Goal: Task Accomplishment & Management: Use online tool/utility

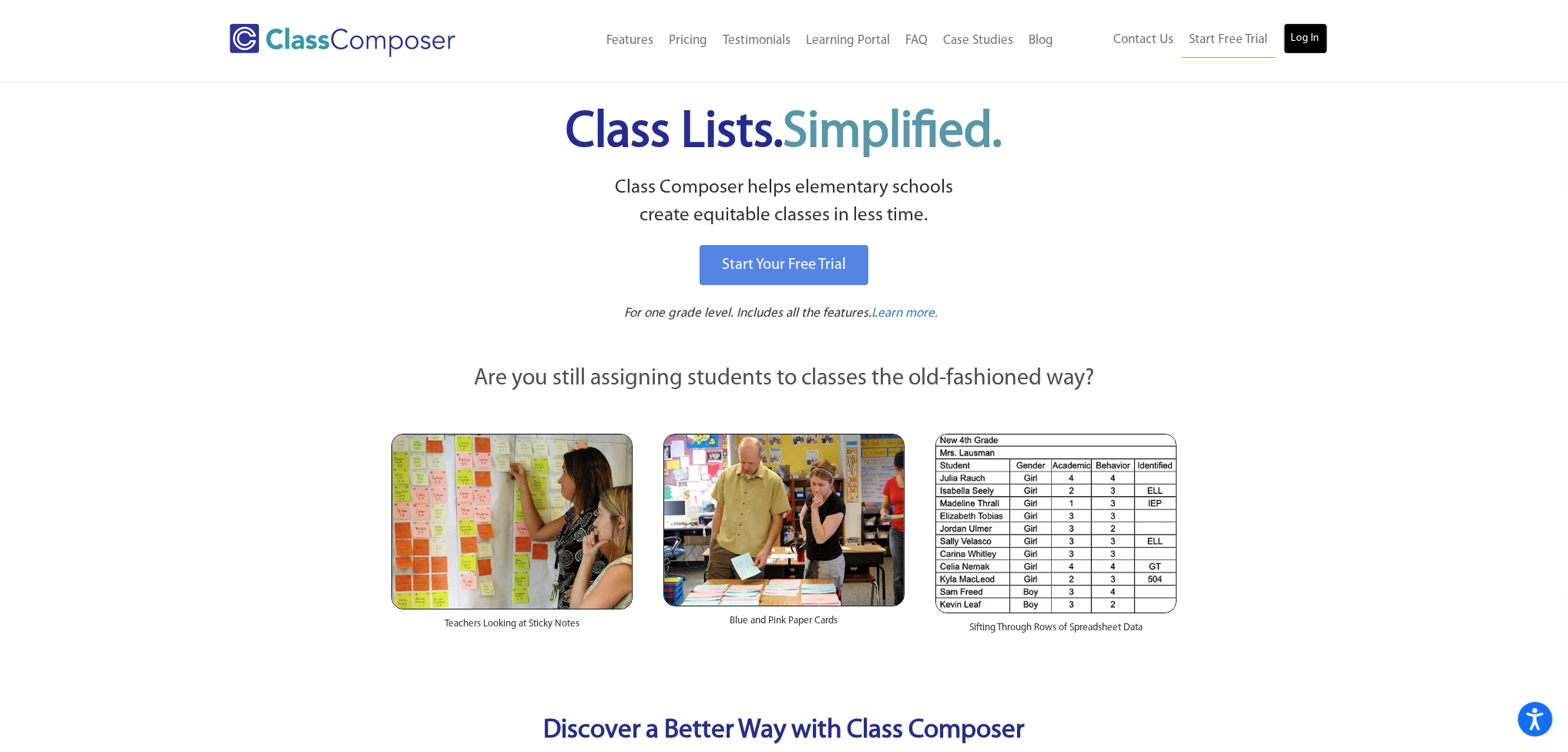
click at [1309, 41] on link "Log In" at bounding box center [1306, 38] width 44 height 31
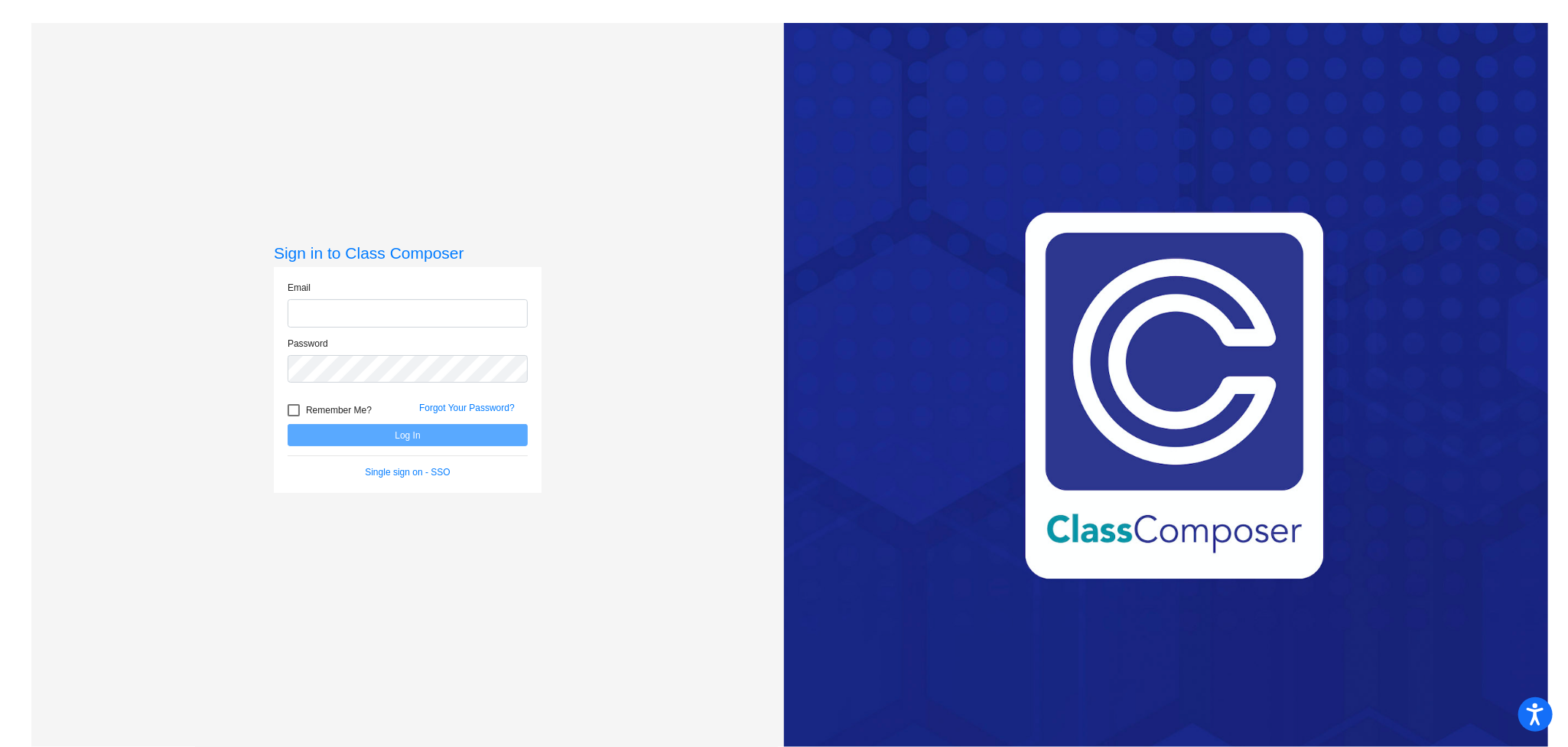
type input "kstanton@hayfield.k12.mn.us"
click at [370, 434] on button "Log In" at bounding box center [408, 435] width 240 height 23
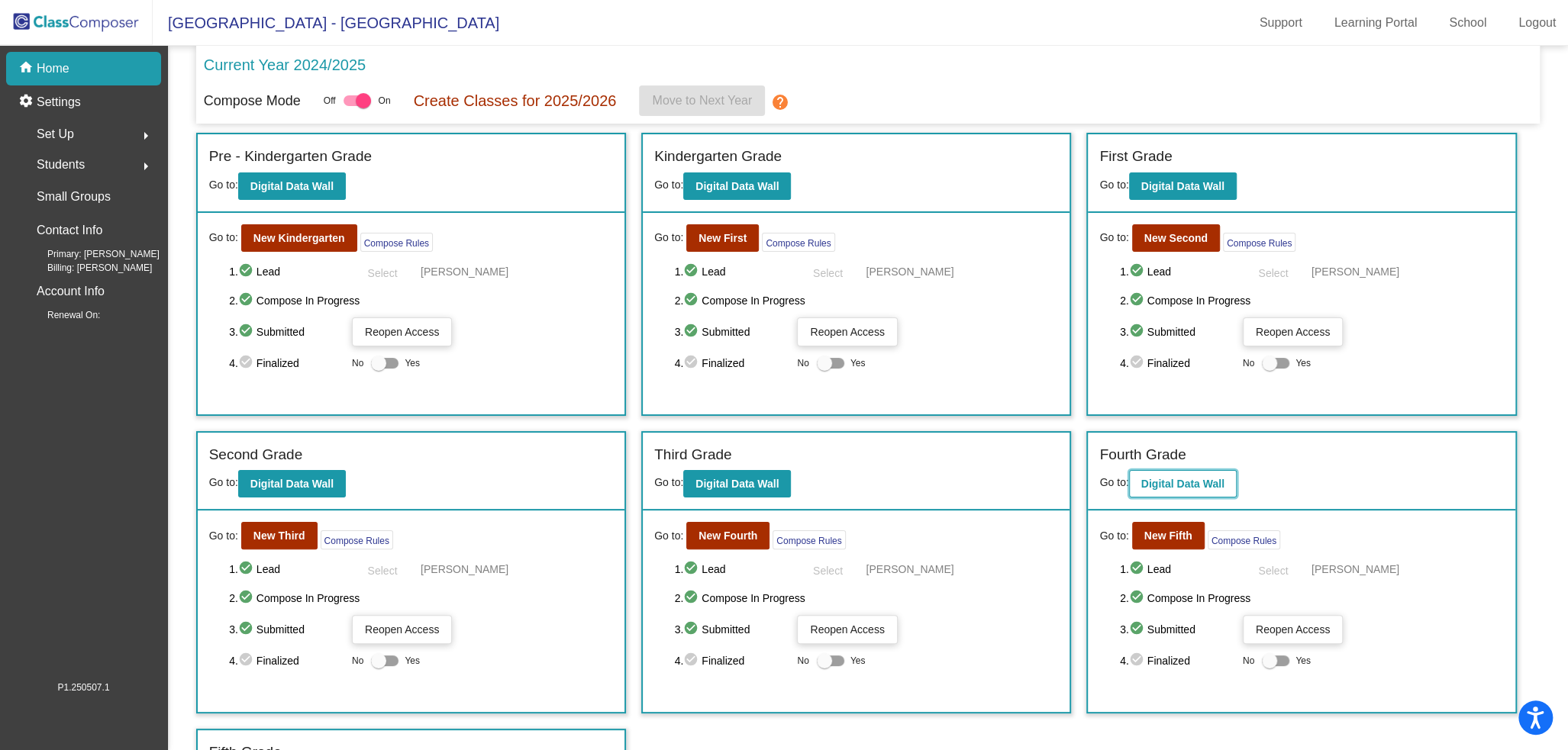
click at [1199, 487] on b "Digital Data Wall" at bounding box center [1183, 484] width 84 height 12
click at [1160, 533] on b "New Fifth" at bounding box center [1168, 536] width 48 height 12
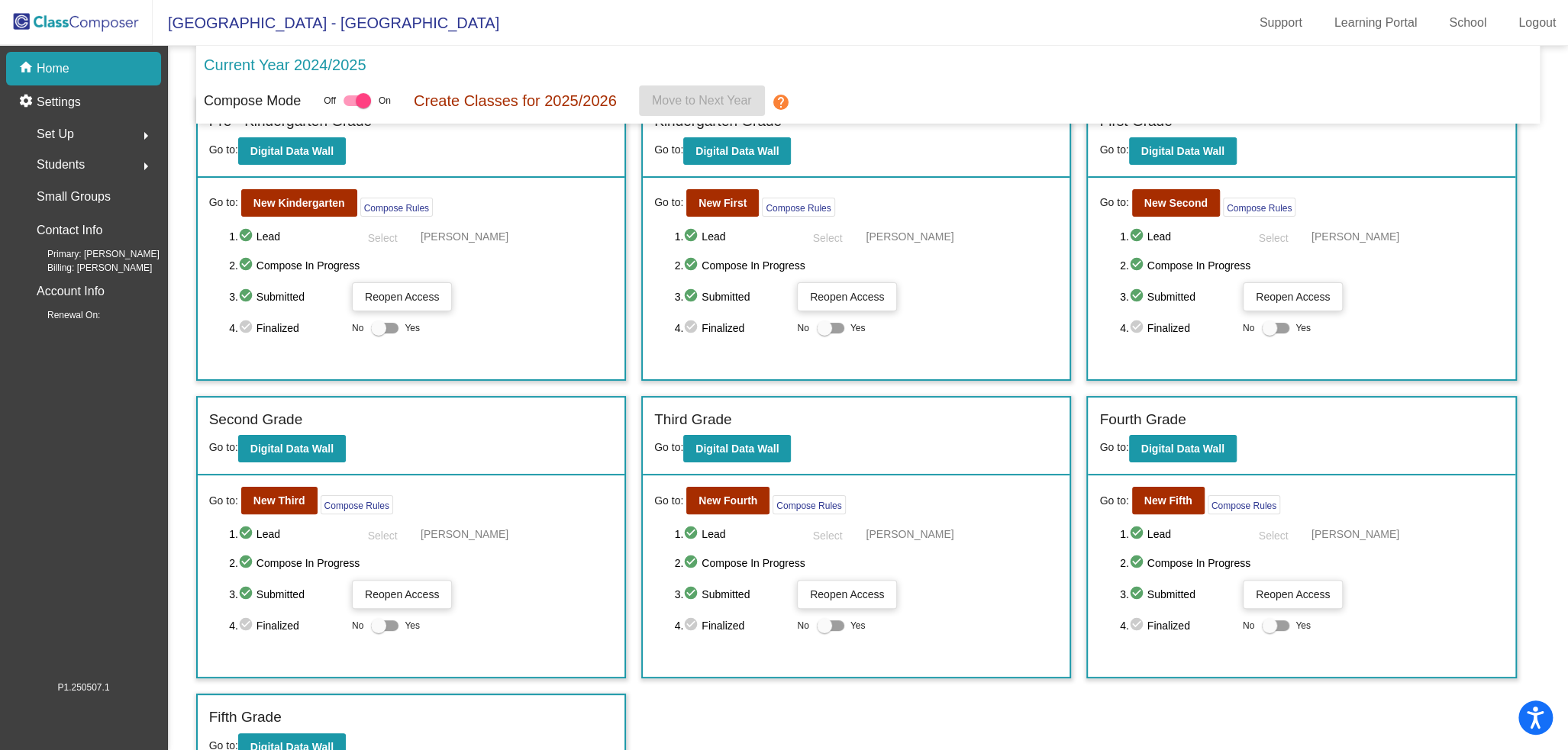
scroll to position [55, 0]
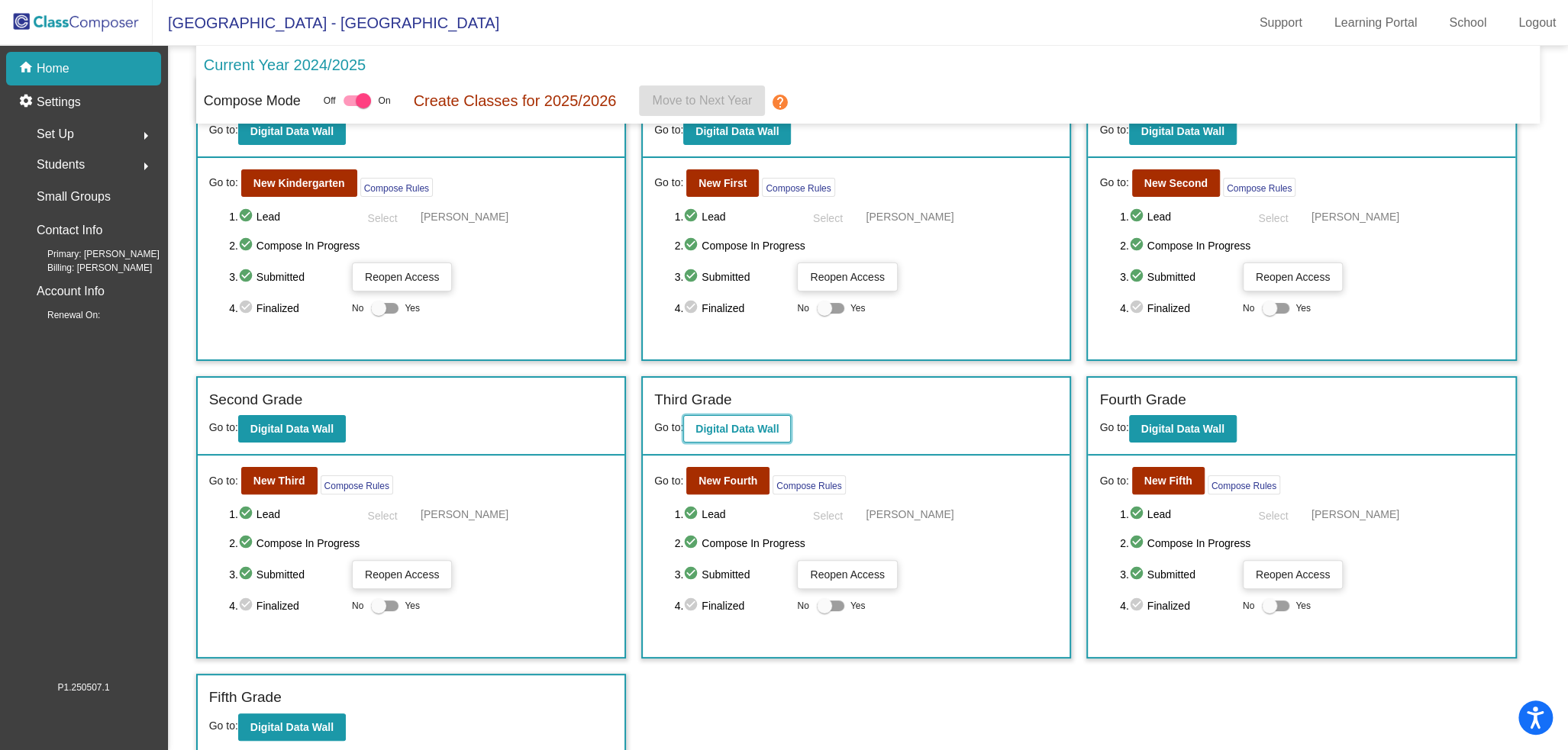
click at [732, 428] on b "Digital Data Wall" at bounding box center [736, 429] width 84 height 12
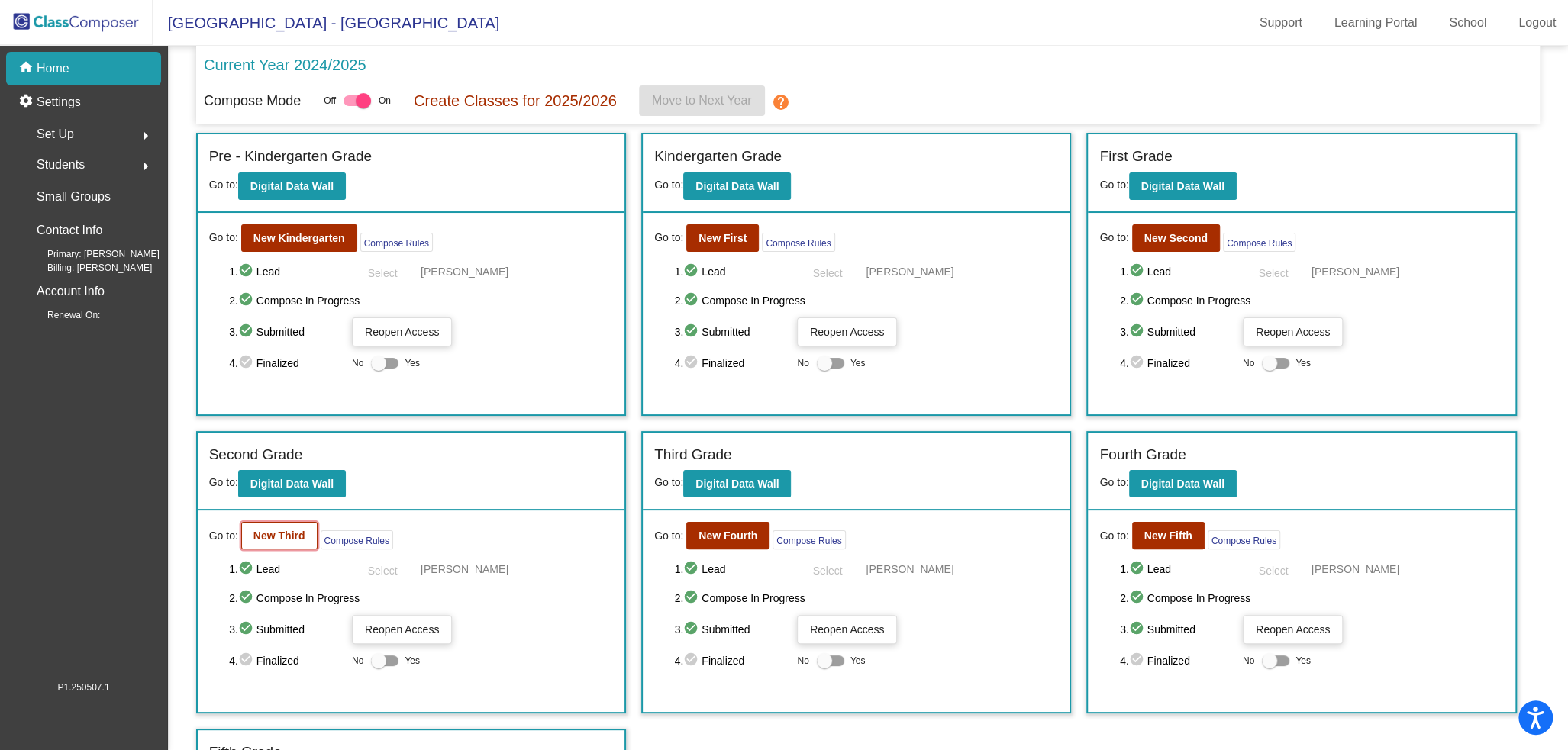
click at [276, 540] on button "New Third" at bounding box center [279, 536] width 77 height 28
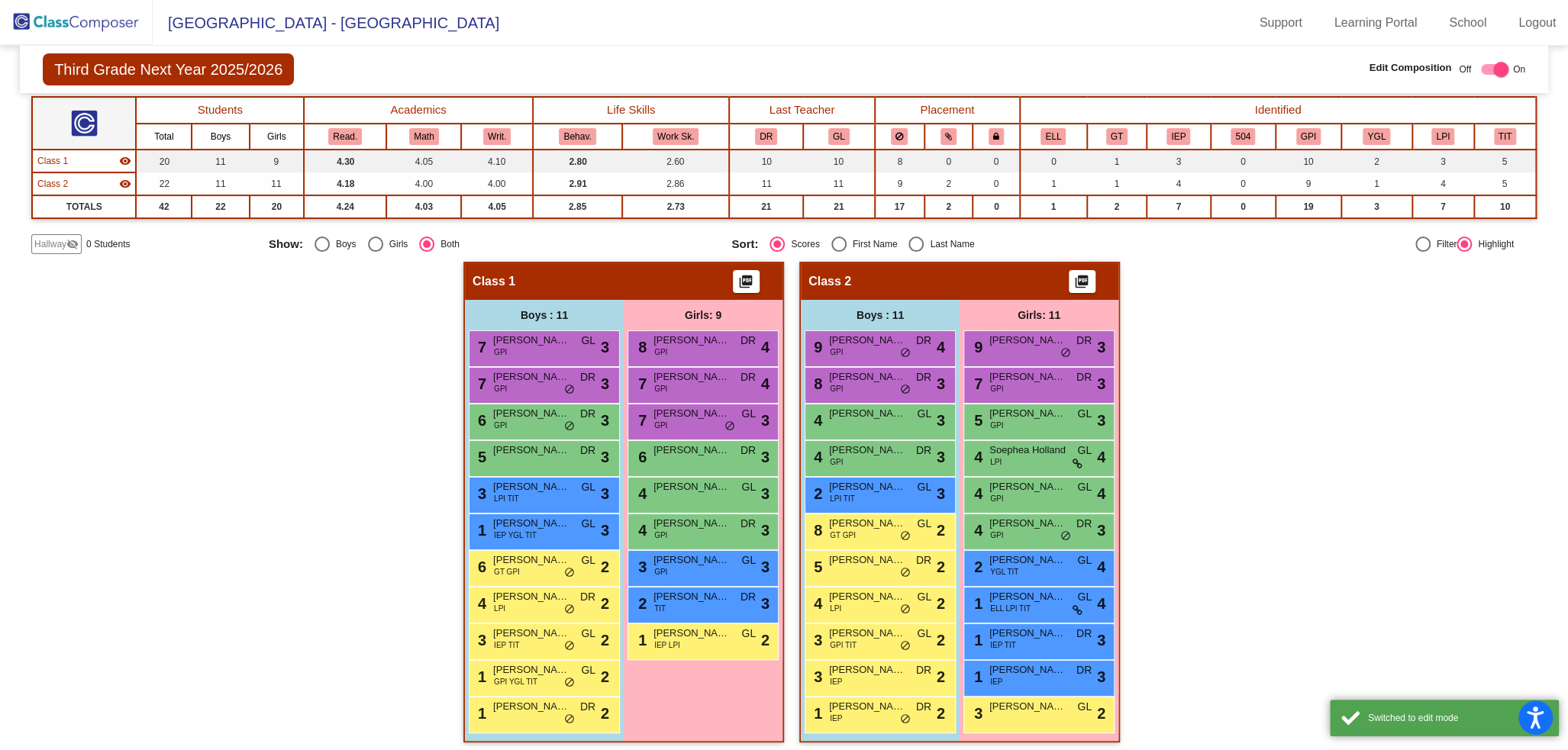
scroll to position [102, 0]
